Goal: Transaction & Acquisition: Purchase product/service

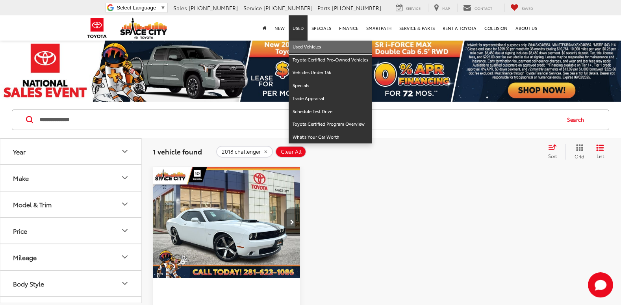
click at [301, 42] on link "Used Vehicles" at bounding box center [329, 47] width 83 height 13
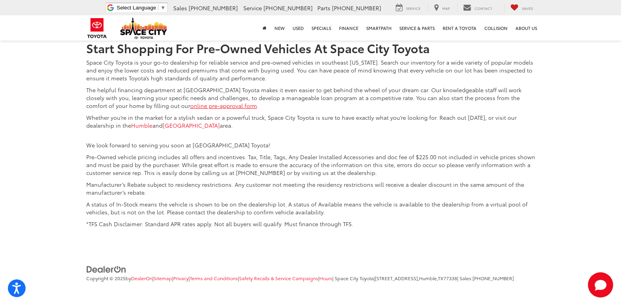
scroll to position [1850, 0]
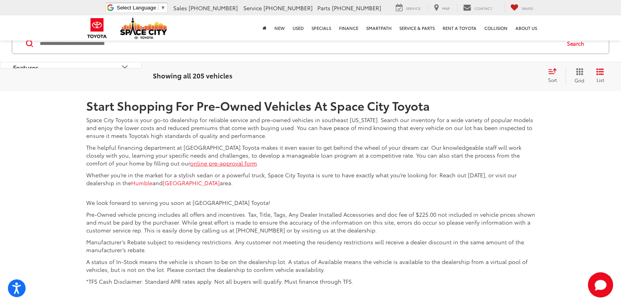
click at [468, 39] on link "2" at bounding box center [474, 32] width 12 height 14
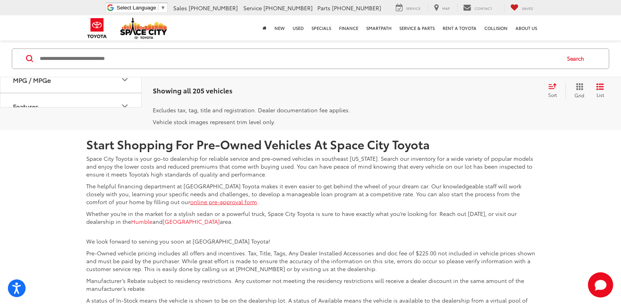
scroll to position [2029, 0]
